Goal: Information Seeking & Learning: Check status

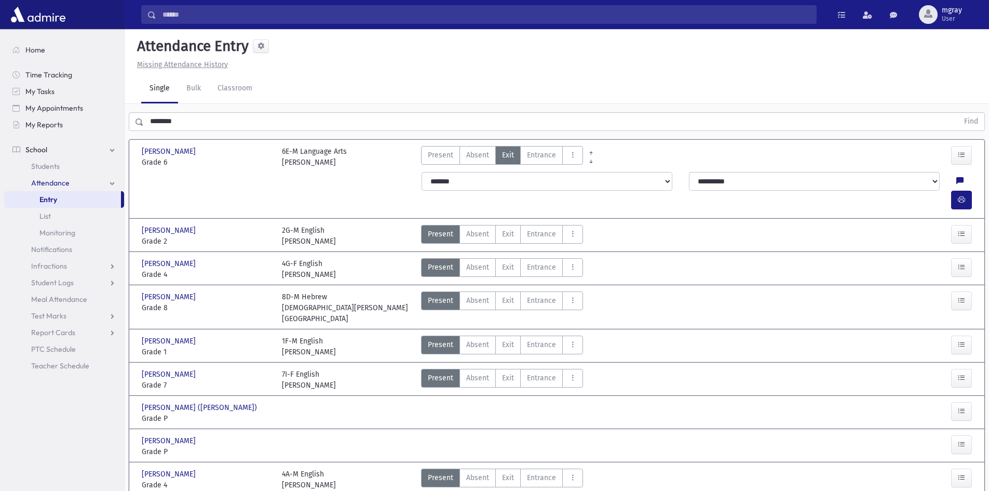
scroll to position [23, 0]
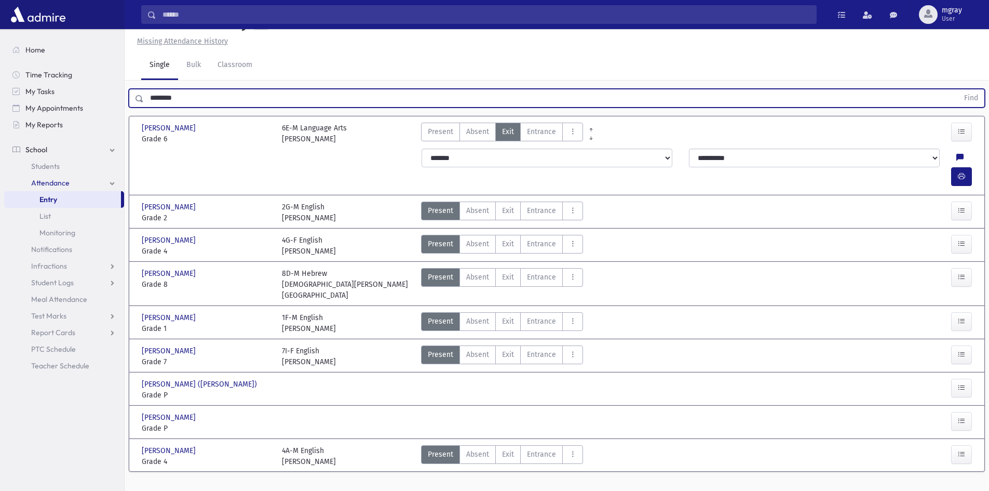
drag, startPoint x: 205, startPoint y: 97, endPoint x: 147, endPoint y: 104, distance: 58.6
click at [147, 104] on input "********" at bounding box center [551, 98] width 815 height 19
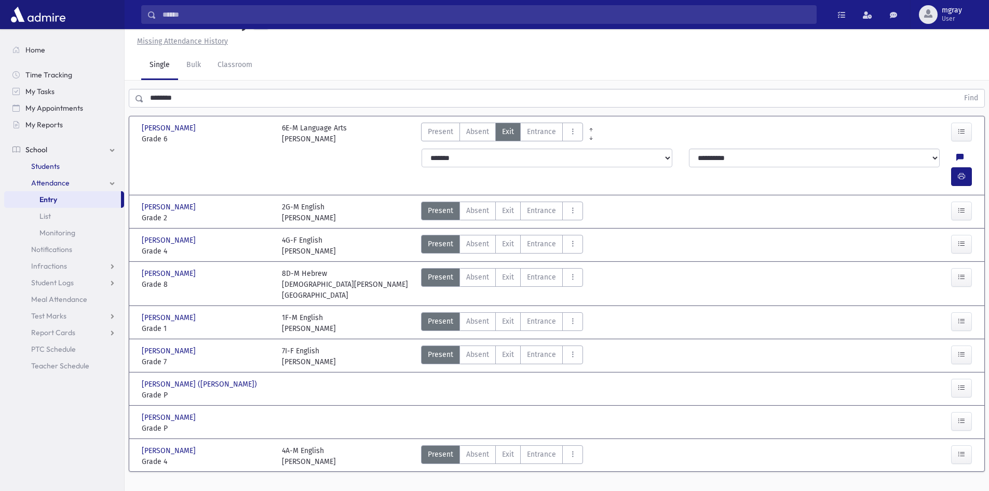
click at [58, 170] on span "Students" at bounding box center [45, 165] width 29 height 9
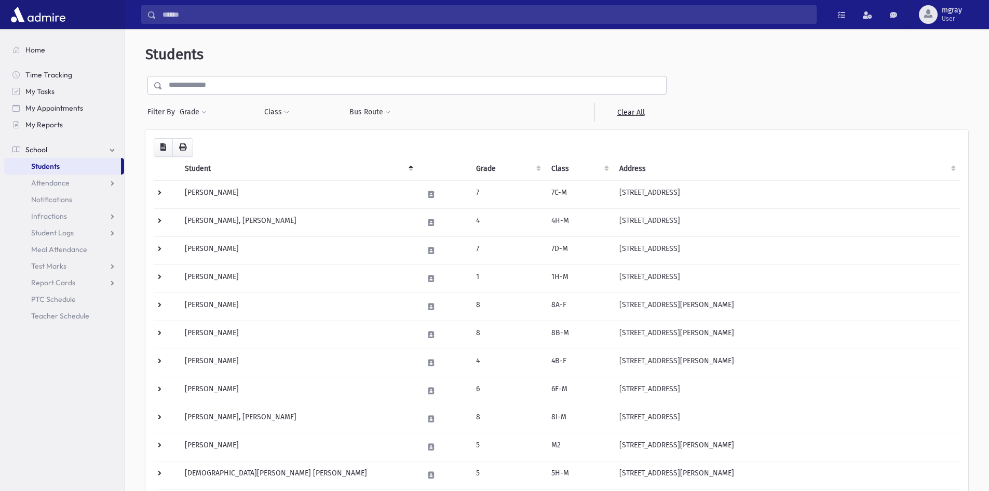
click at [246, 82] on input "text" at bounding box center [415, 85] width 504 height 19
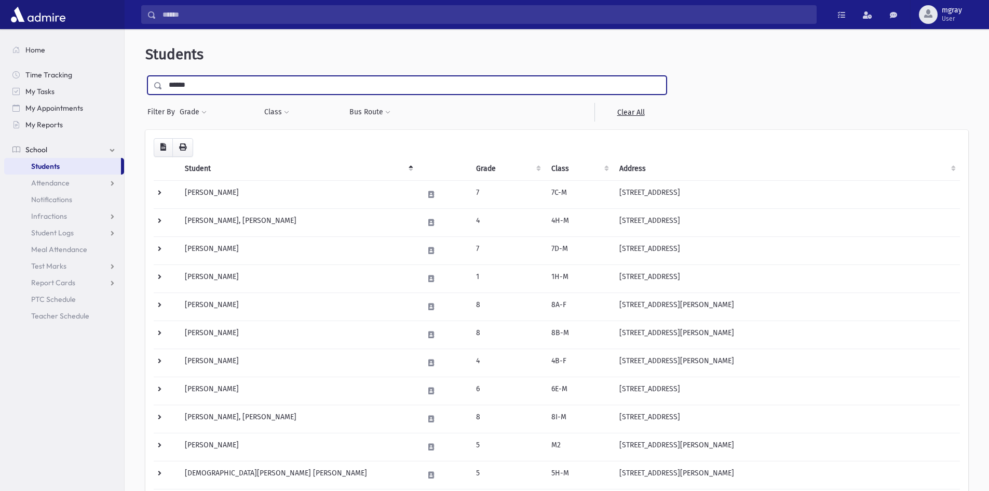
type input "******"
click at [145, 76] on input "submit" at bounding box center [159, 83] width 29 height 14
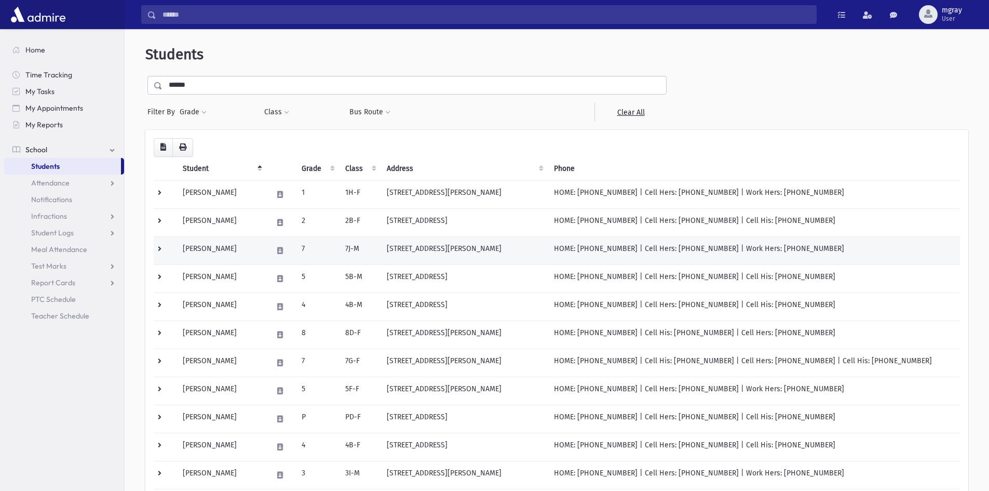
click at [322, 249] on td "7" at bounding box center [317, 250] width 44 height 28
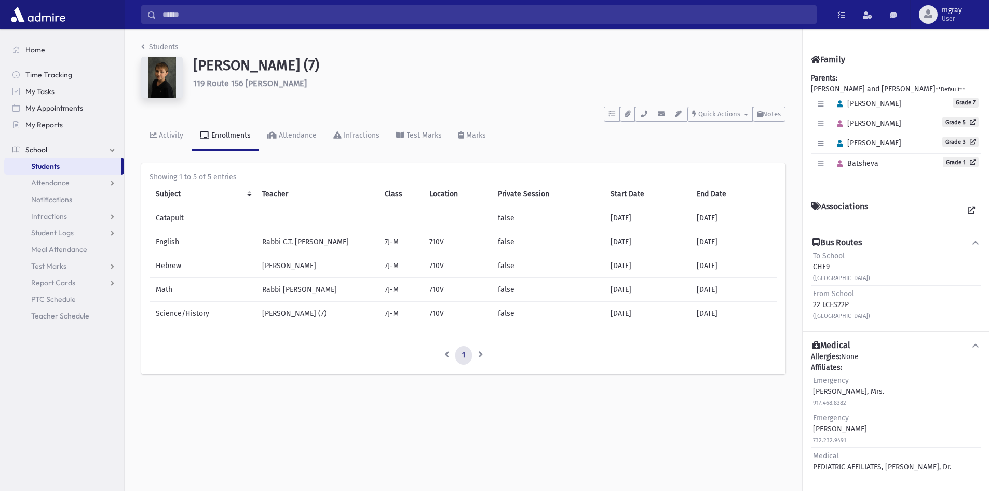
click at [139, 49] on div "Students Herzka, Mordechai Tzvi (7) 119 Route 156 Hamilton **** To Do's No open…" at bounding box center [464, 213] width 678 height 368
click at [145, 47] on link "Students" at bounding box center [159, 47] width 37 height 9
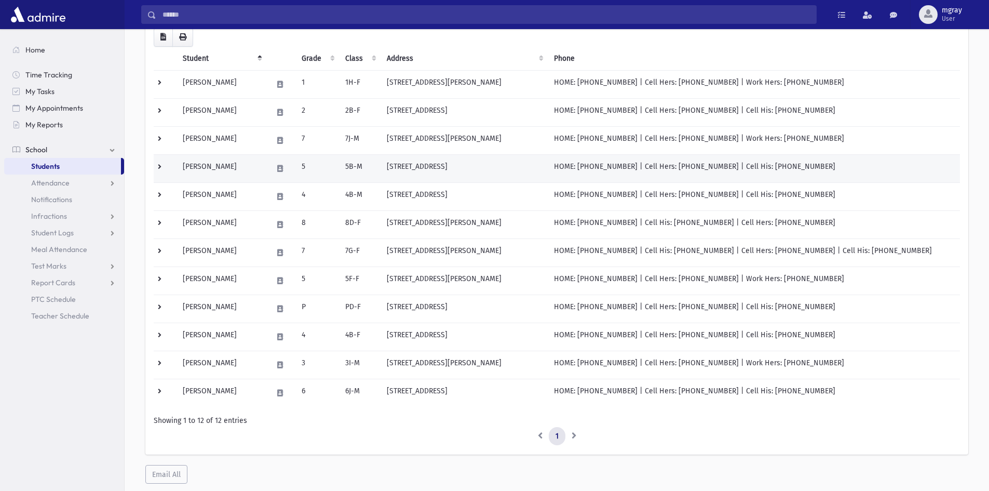
scroll to position [139, 0]
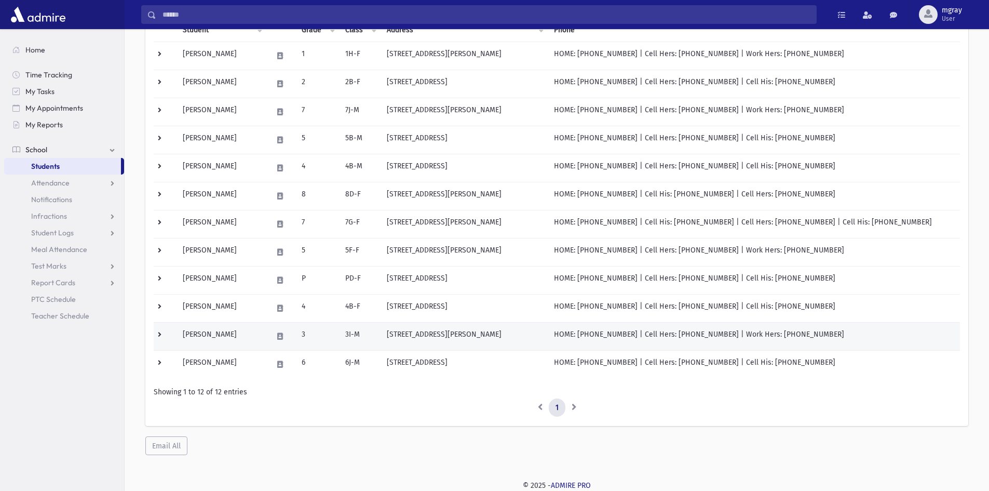
click at [249, 339] on td "[PERSON_NAME]" at bounding box center [221, 336] width 89 height 28
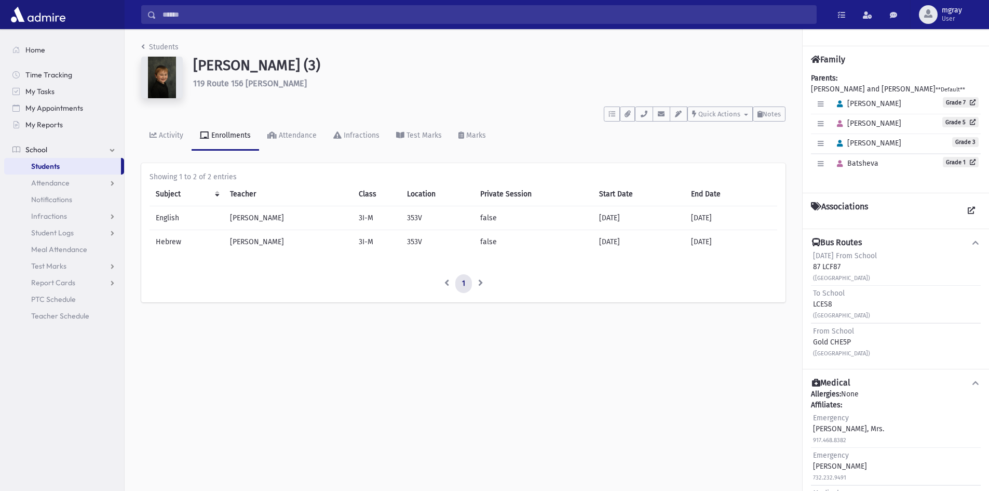
click at [143, 42] on li "Students" at bounding box center [159, 47] width 37 height 11
click at [140, 47] on div "Students Herzka, Yaakov Yitzchok (3) 119 Route 156 Hamilton **** To Do's No ope…" at bounding box center [464, 177] width 678 height 296
click at [145, 45] on link "Students" at bounding box center [159, 47] width 37 height 9
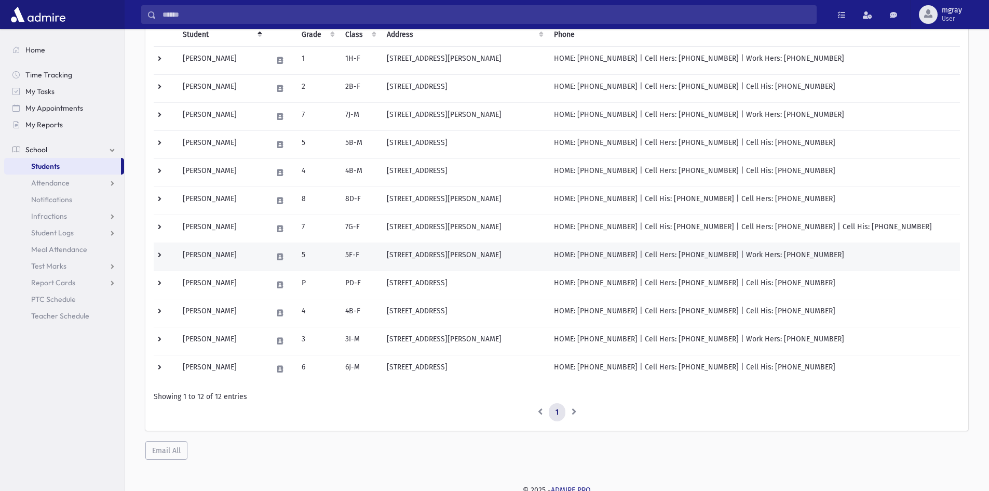
scroll to position [139, 0]
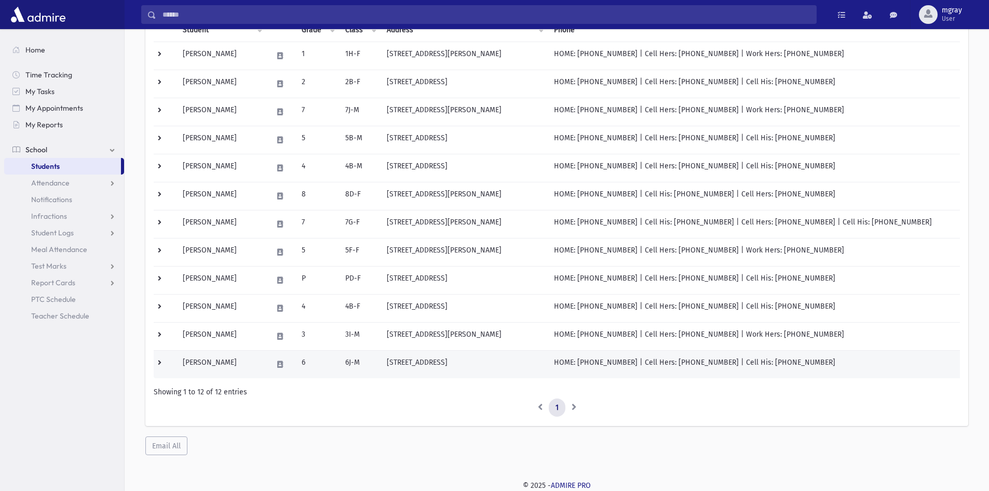
click at [279, 359] on td at bounding box center [280, 364] width 29 height 28
click at [261, 364] on td "Herzka, Yaakov Yosef" at bounding box center [221, 364] width 89 height 28
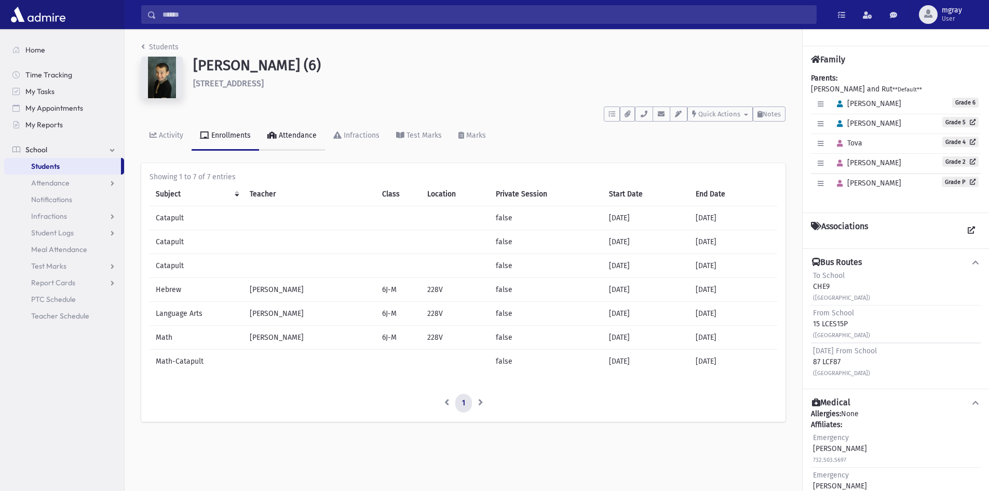
click at [319, 140] on link "Attendance" at bounding box center [292, 135] width 66 height 29
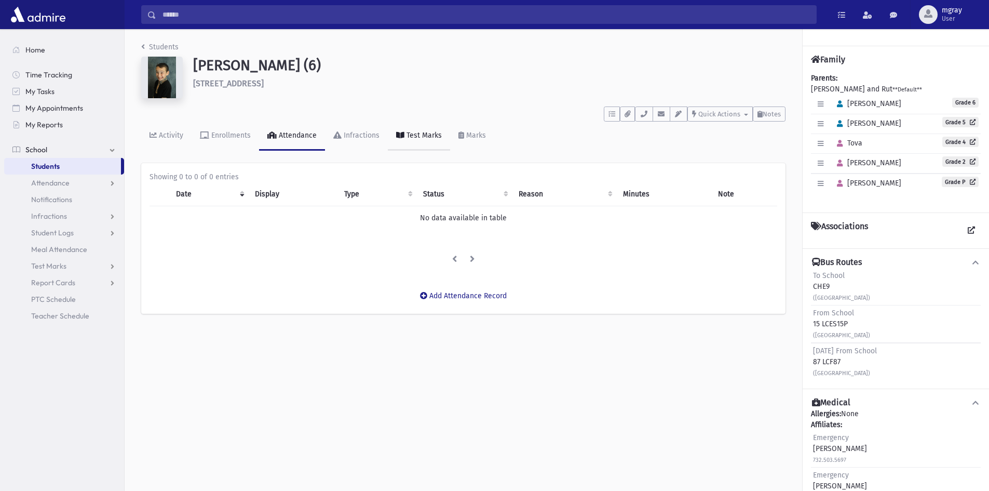
click at [420, 136] on div "Test Marks" at bounding box center [422, 135] width 37 height 9
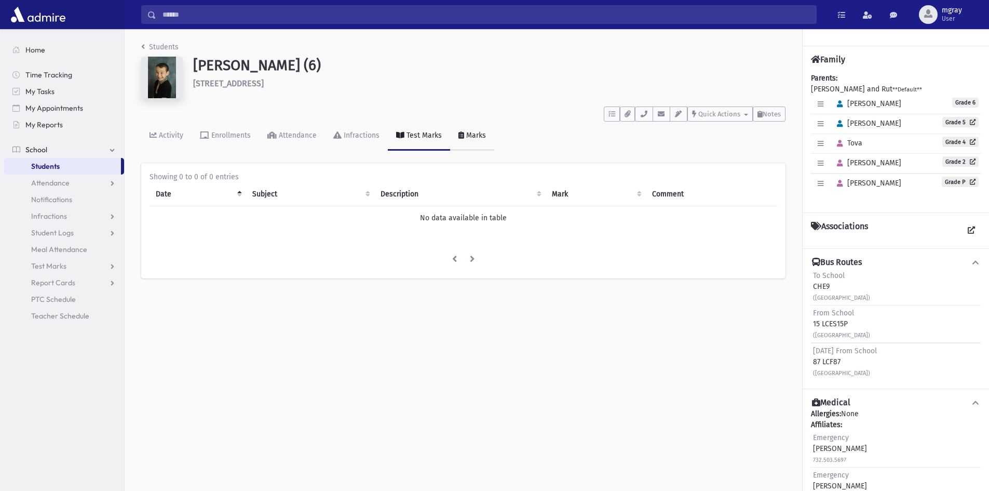
click at [461, 139] on link "Marks" at bounding box center [472, 135] width 44 height 29
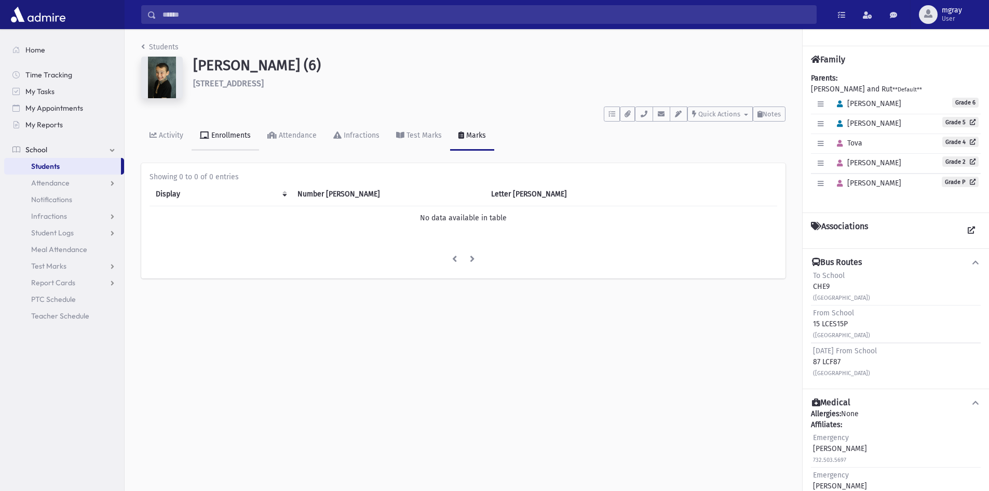
click at [217, 130] on link "Enrollments" at bounding box center [225, 135] width 67 height 29
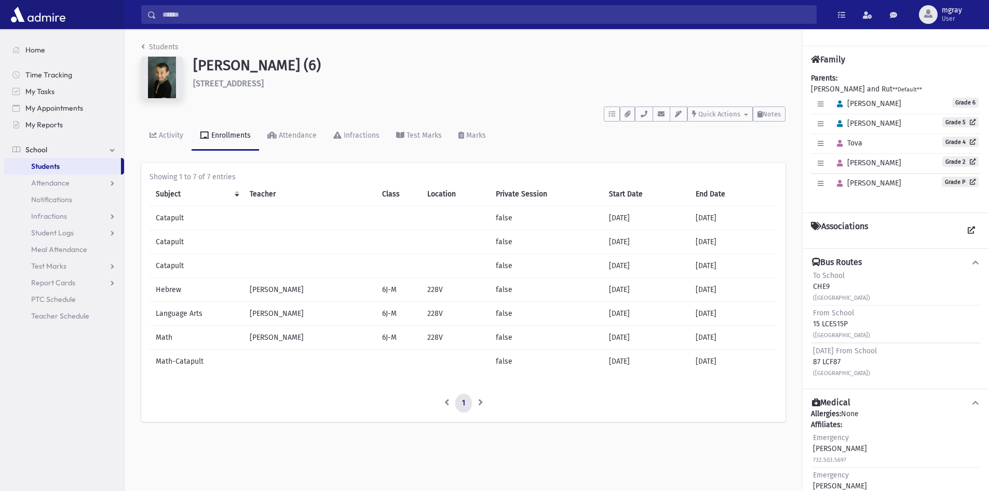
click at [63, 167] on link "Students" at bounding box center [62, 166] width 117 height 17
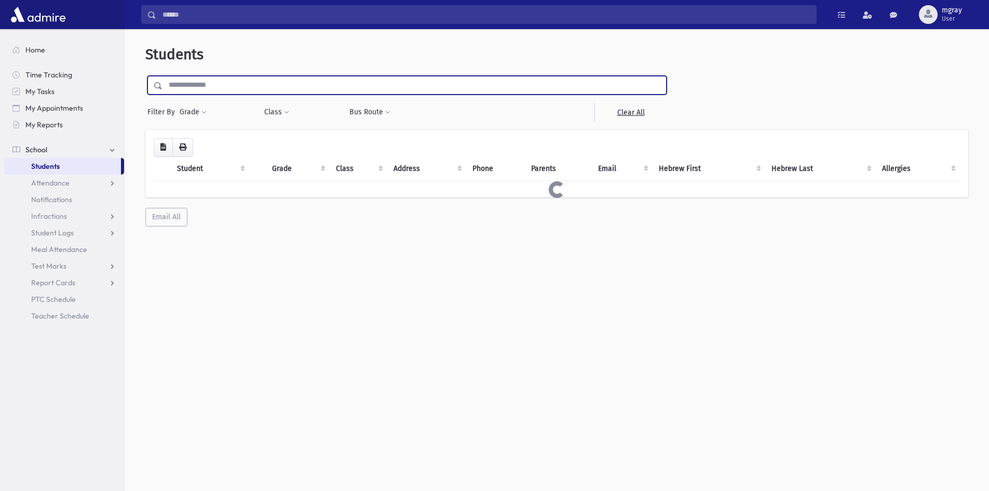
click at [207, 87] on input "text" at bounding box center [415, 85] width 504 height 19
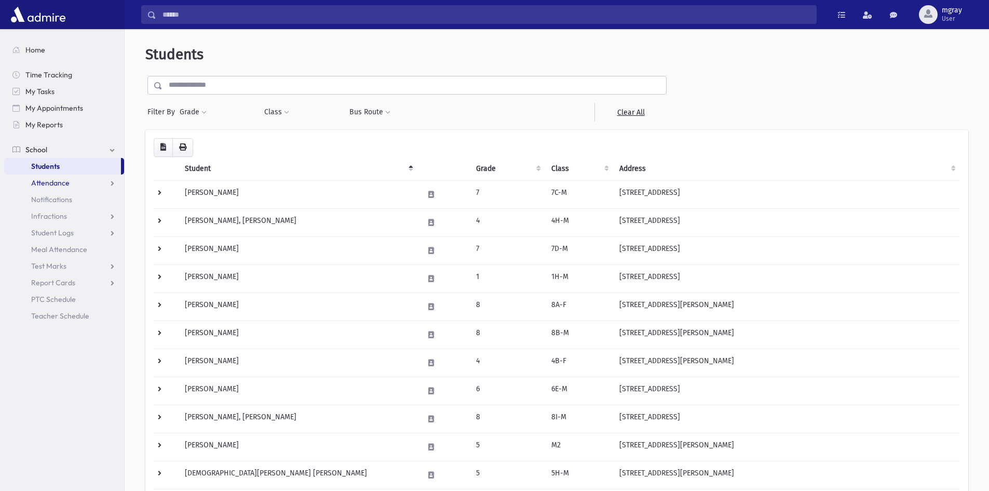
click at [84, 186] on link "Attendance" at bounding box center [64, 182] width 120 height 17
click at [56, 198] on span "Entry" at bounding box center [48, 199] width 18 height 9
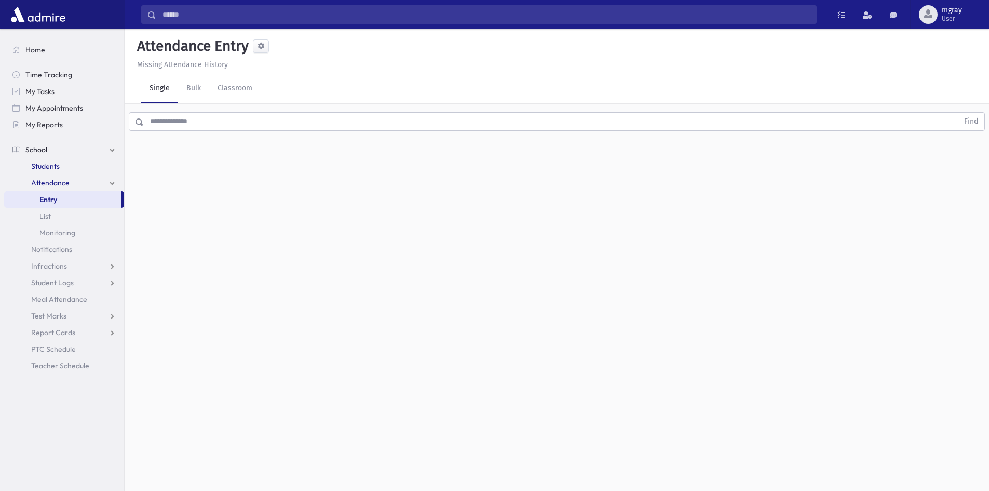
click at [42, 166] on span "Students" at bounding box center [45, 165] width 29 height 9
